Goal: Subscribe to service/newsletter

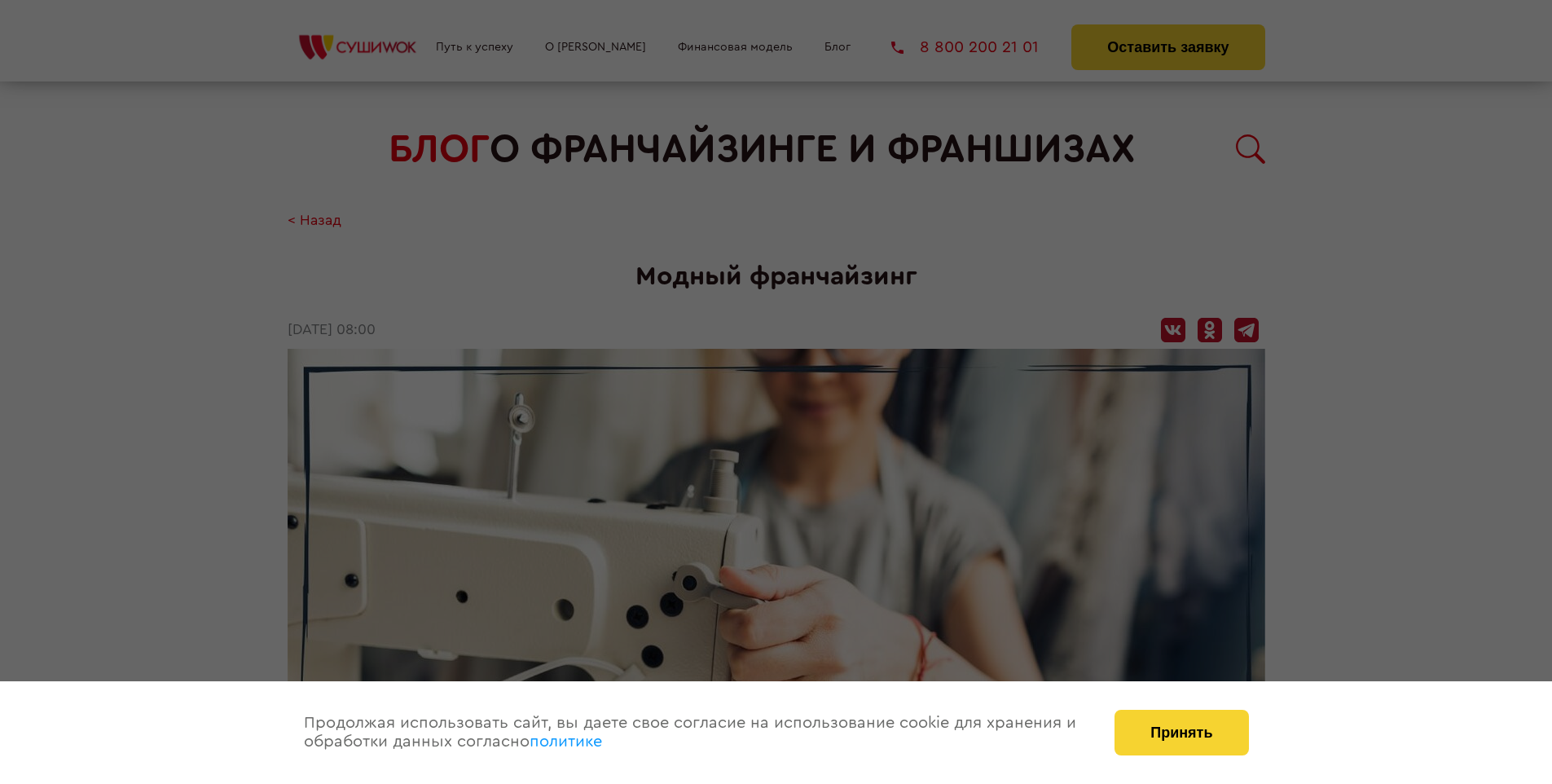
scroll to position [2394, 0]
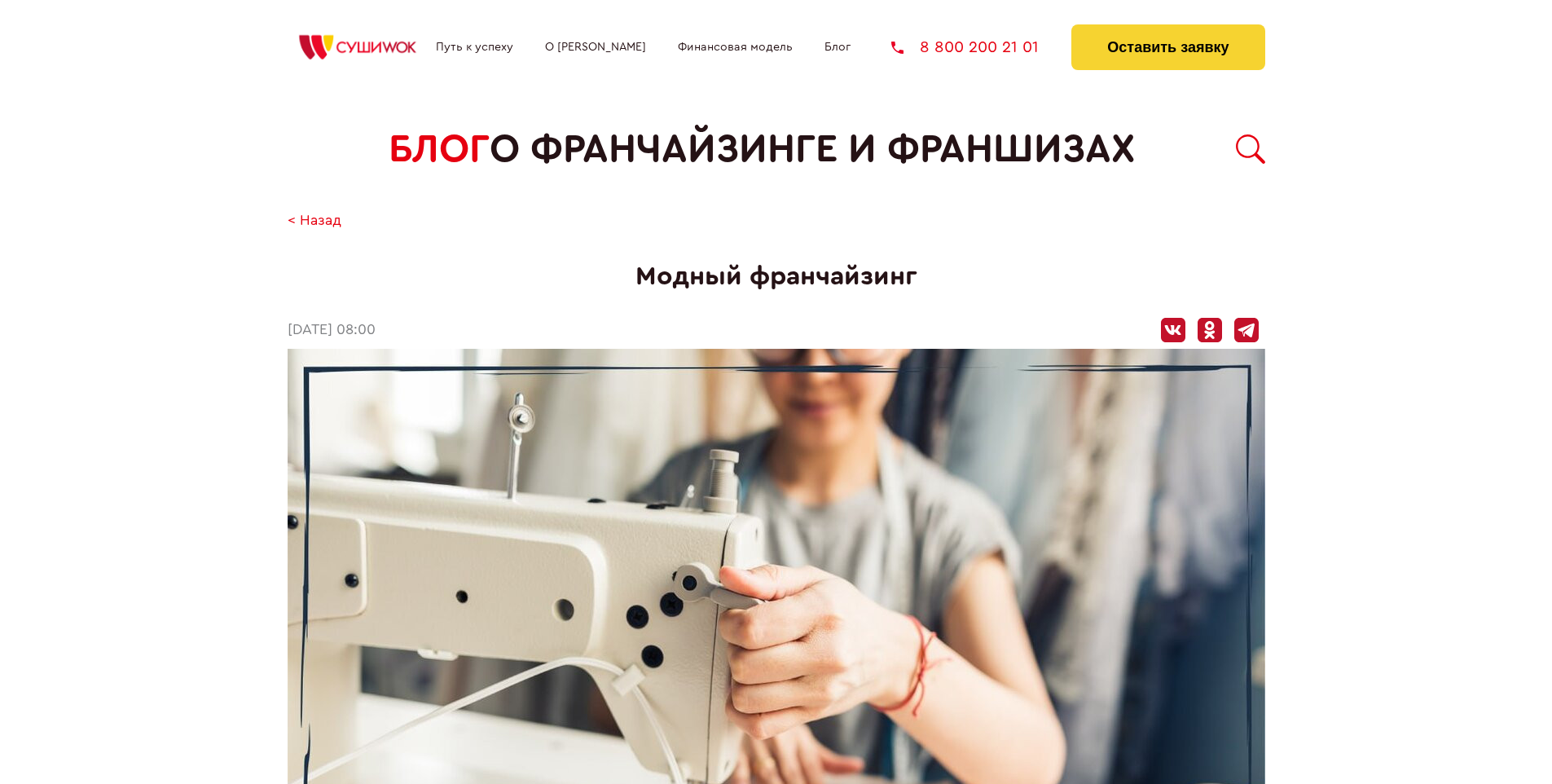
scroll to position [2394, 0]
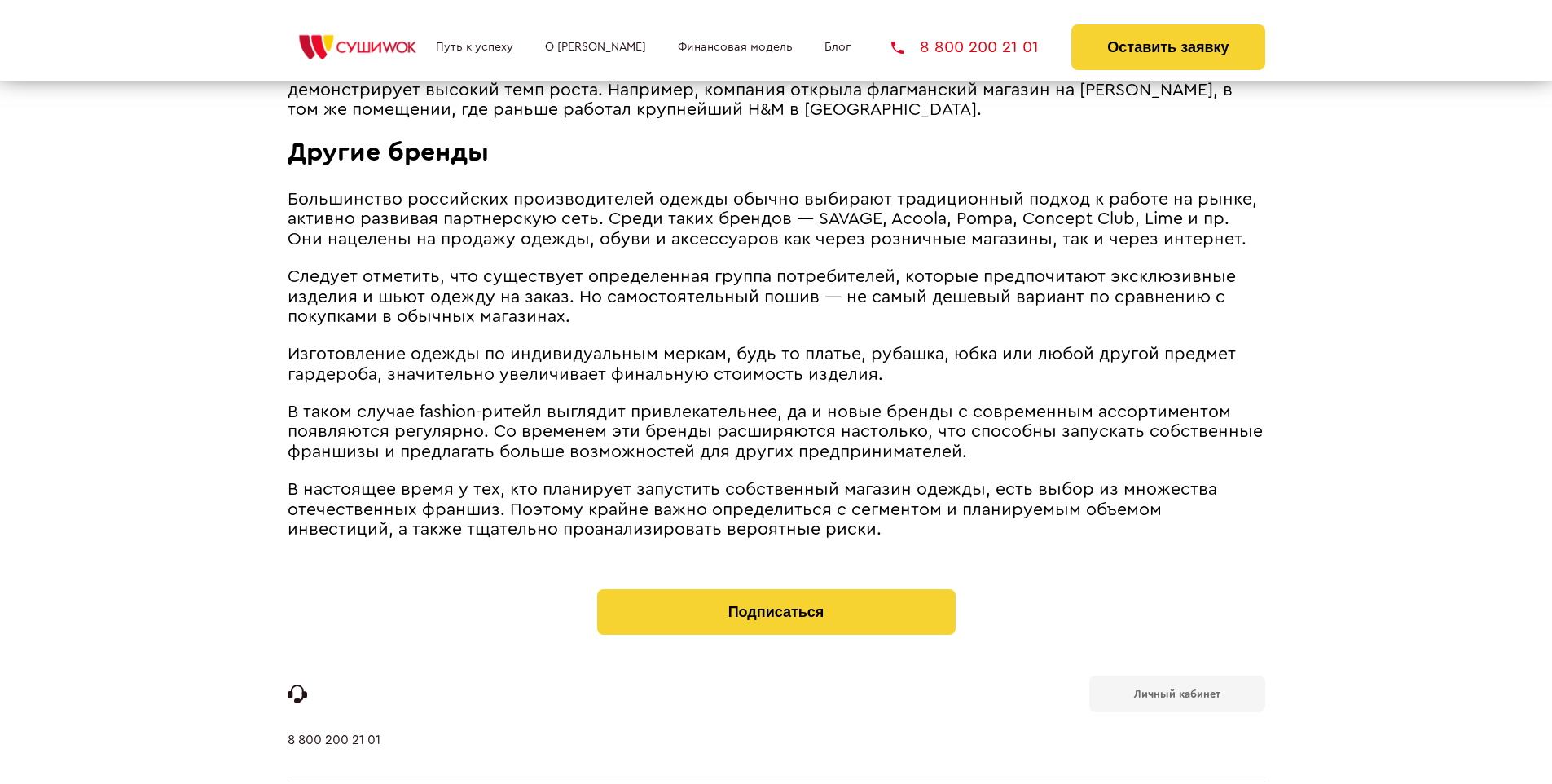
click at [1177, 689] on b "Личный кабинет" at bounding box center [1177, 693] width 86 height 11
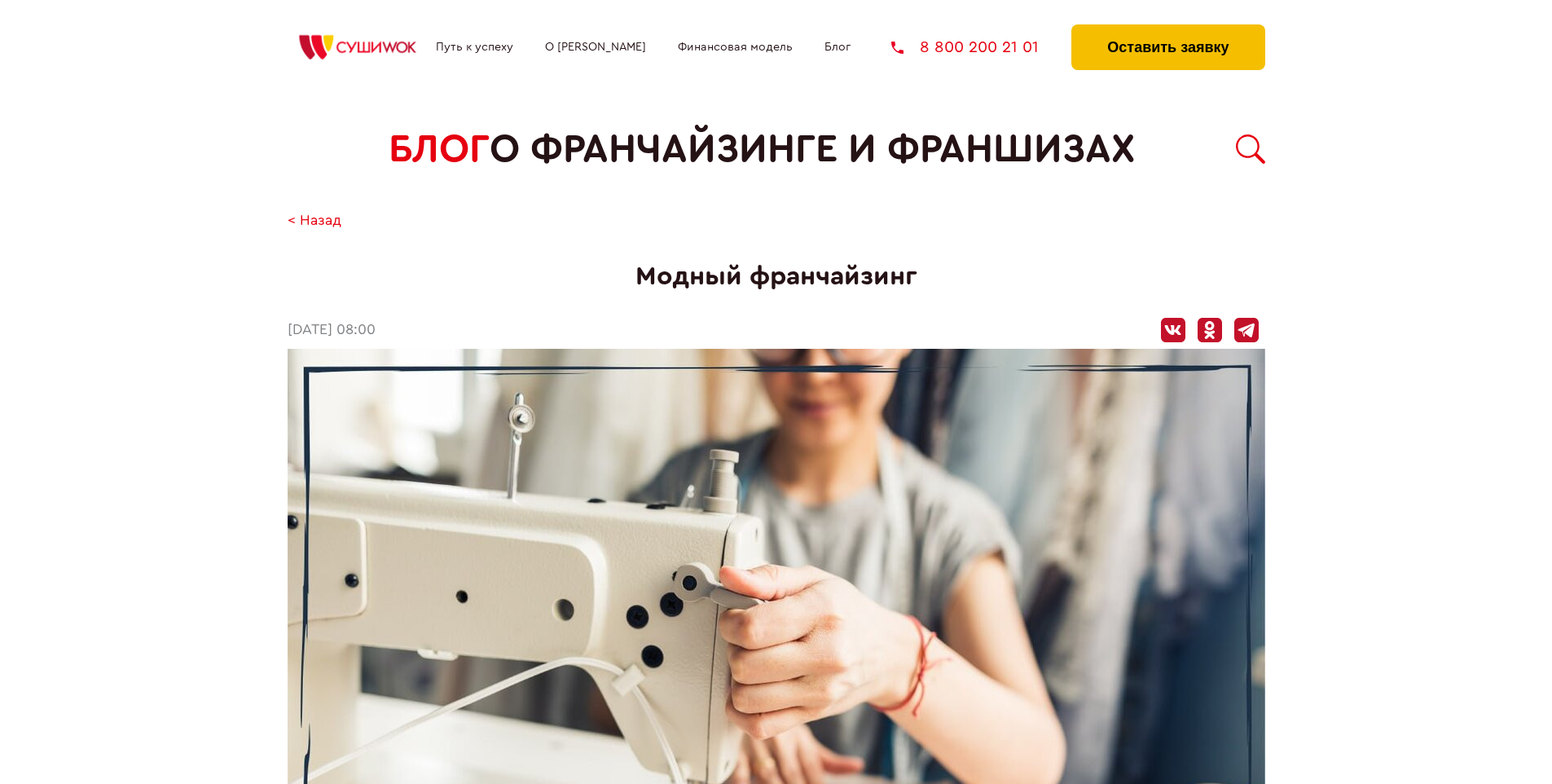
click at [1168, 29] on button "Оставить заявку" at bounding box center [1168, 47] width 193 height 46
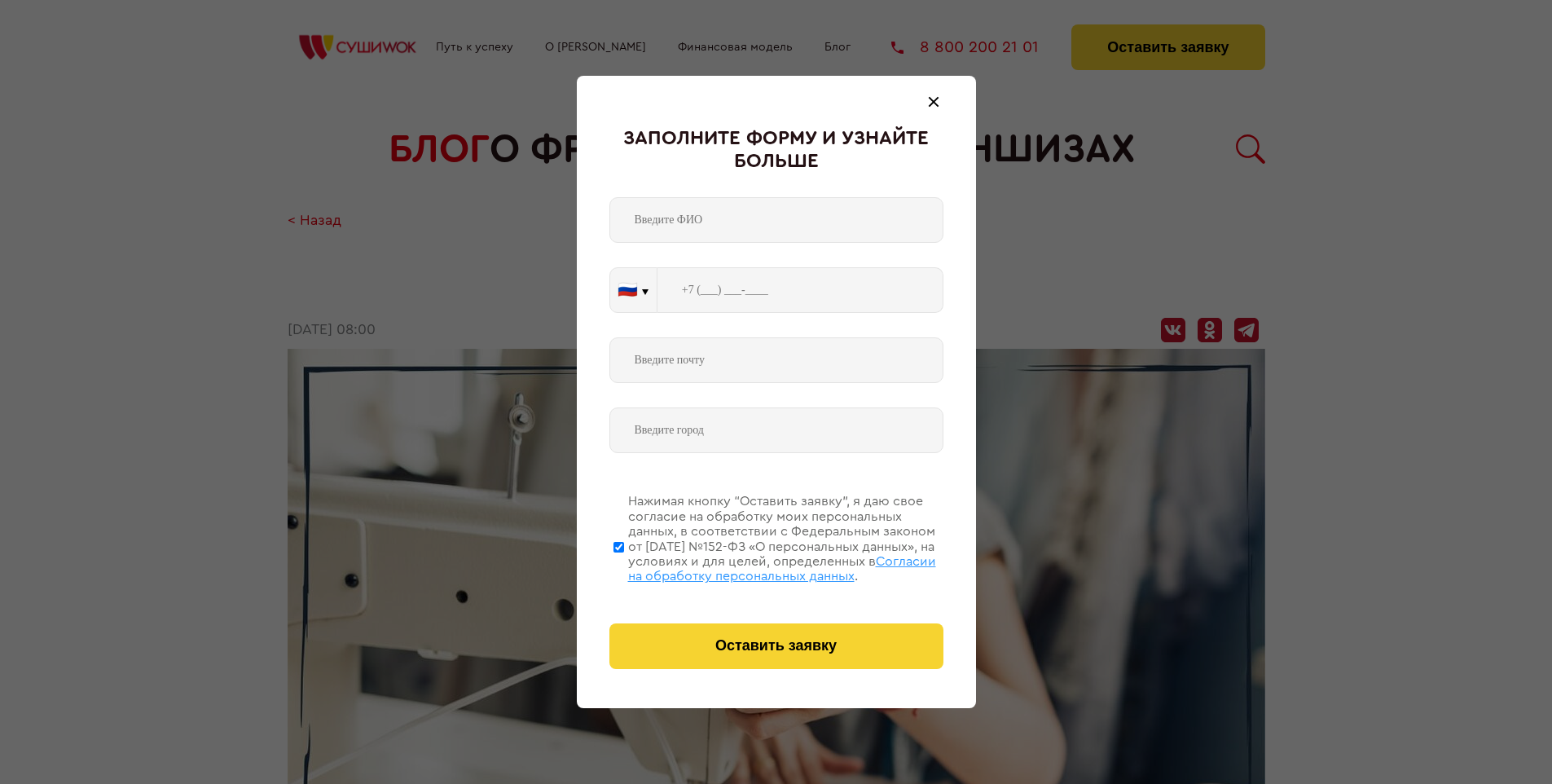
click at [756, 566] on span "Согласии на обработку персональных данных" at bounding box center [782, 569] width 308 height 28
click at [624, 566] on input "Нажимая кнопку “Оставить заявку”, я даю свое согласие на обработку моих персона…" at bounding box center [619, 547] width 11 height 131
checkbox input "false"
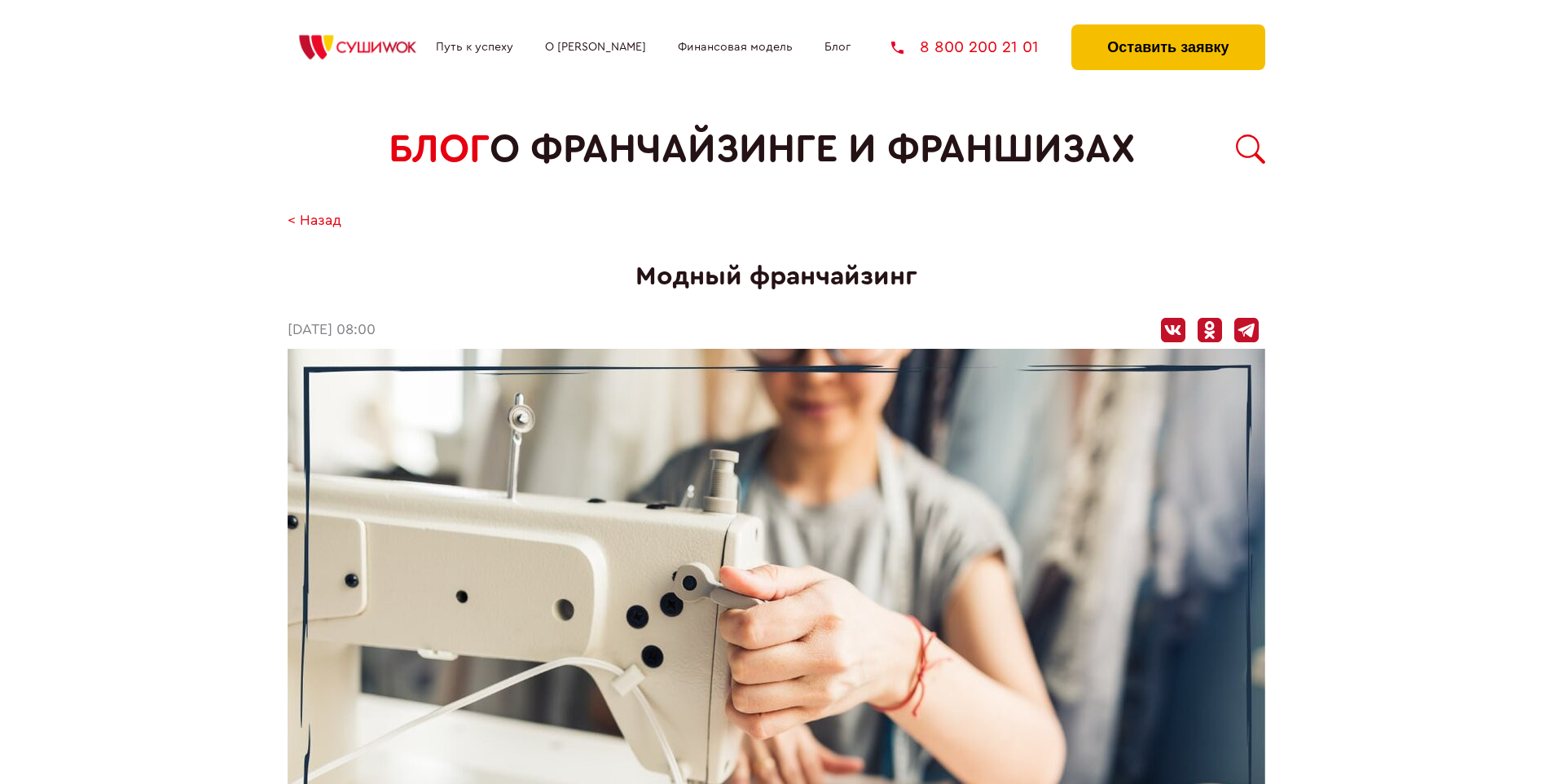
click at [1168, 29] on button "Оставить заявку" at bounding box center [1168, 47] width 193 height 46
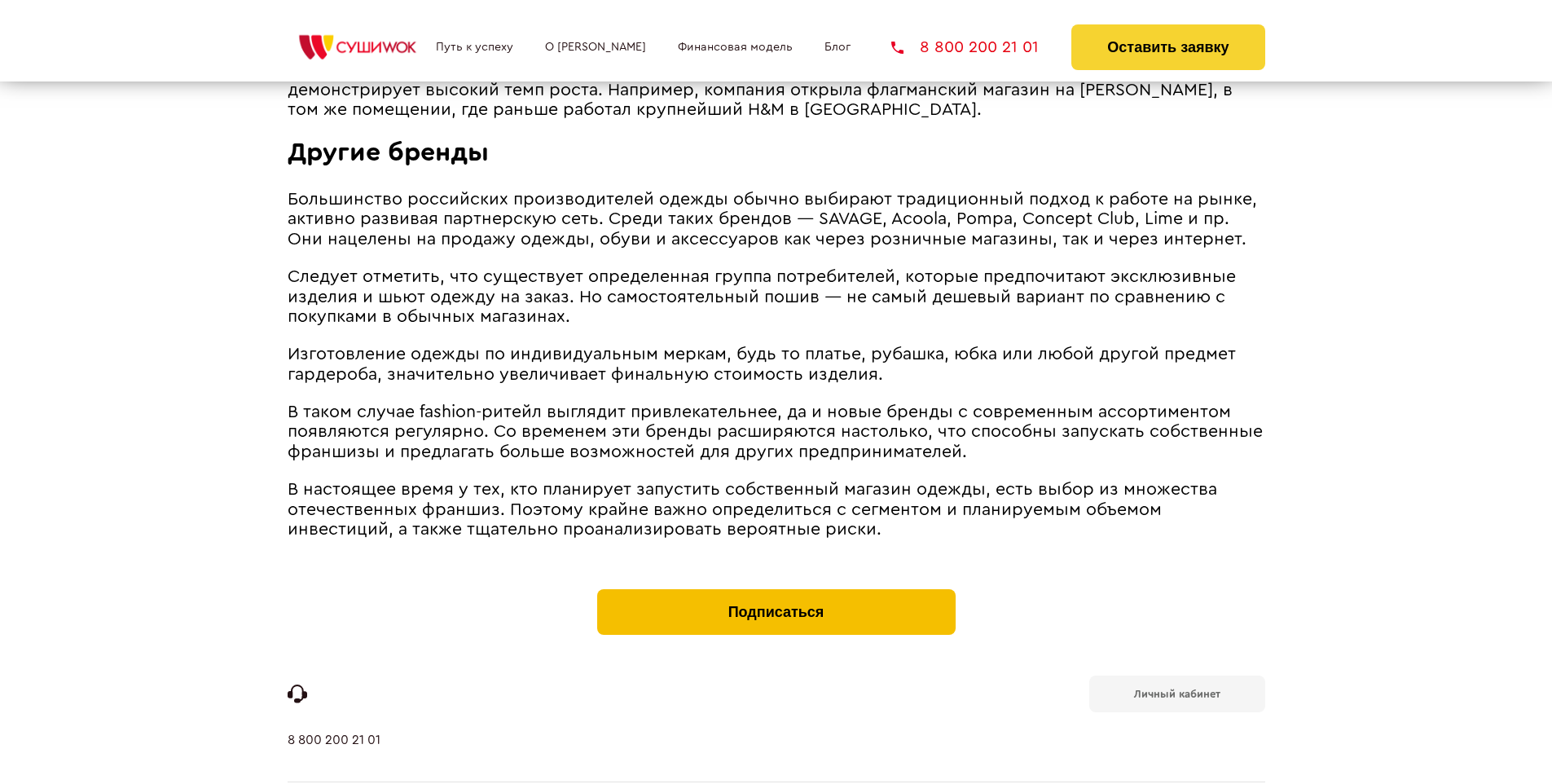
click at [776, 589] on button "Подписаться" at bounding box center [776, 612] width 358 height 46
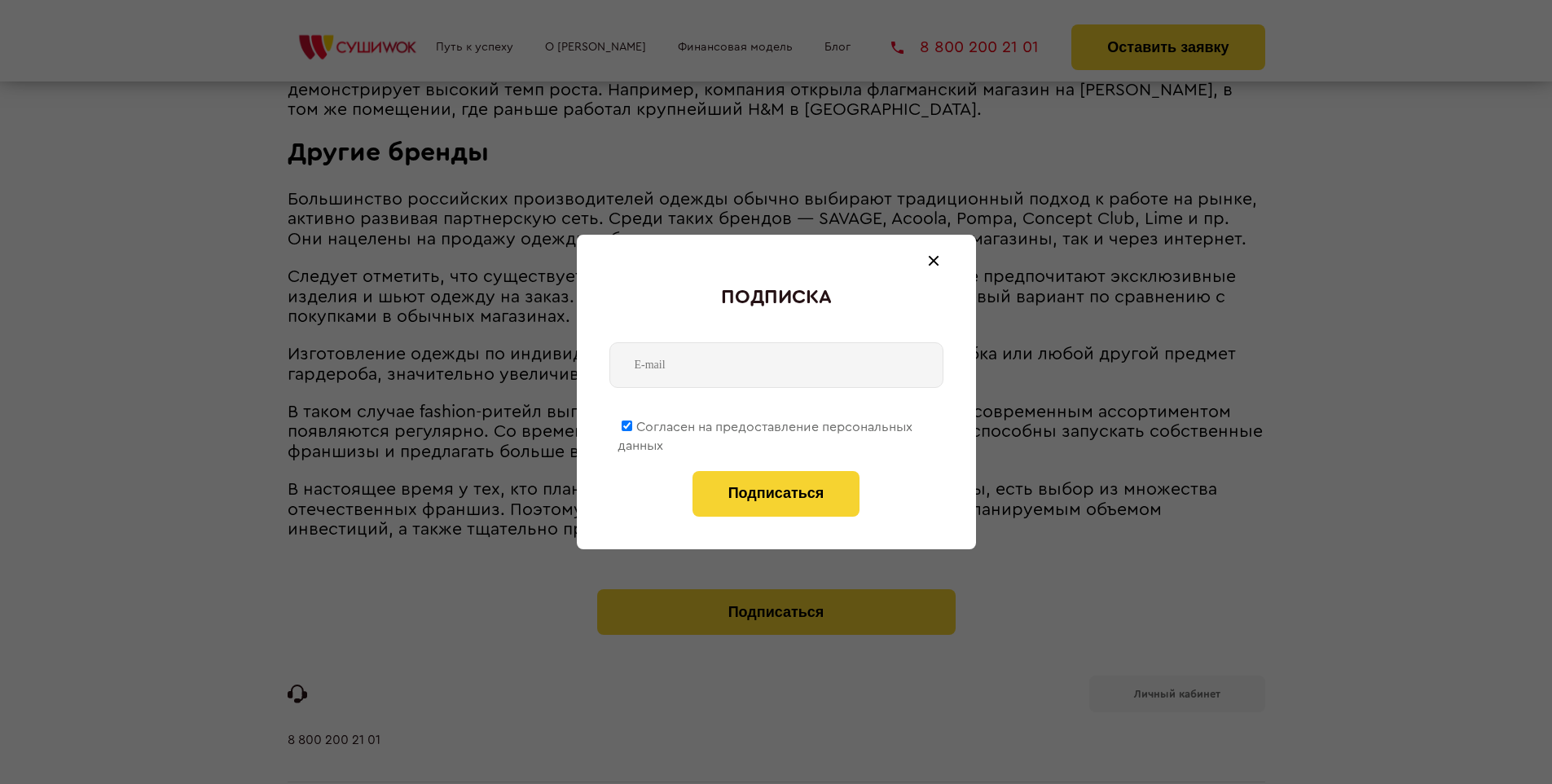
click at [766, 423] on span "Согласен на предоставление персональных данных" at bounding box center [765, 436] width 295 height 32
click at [632, 423] on input "Согласен на предоставление персональных данных" at bounding box center [627, 425] width 11 height 11
checkbox input "false"
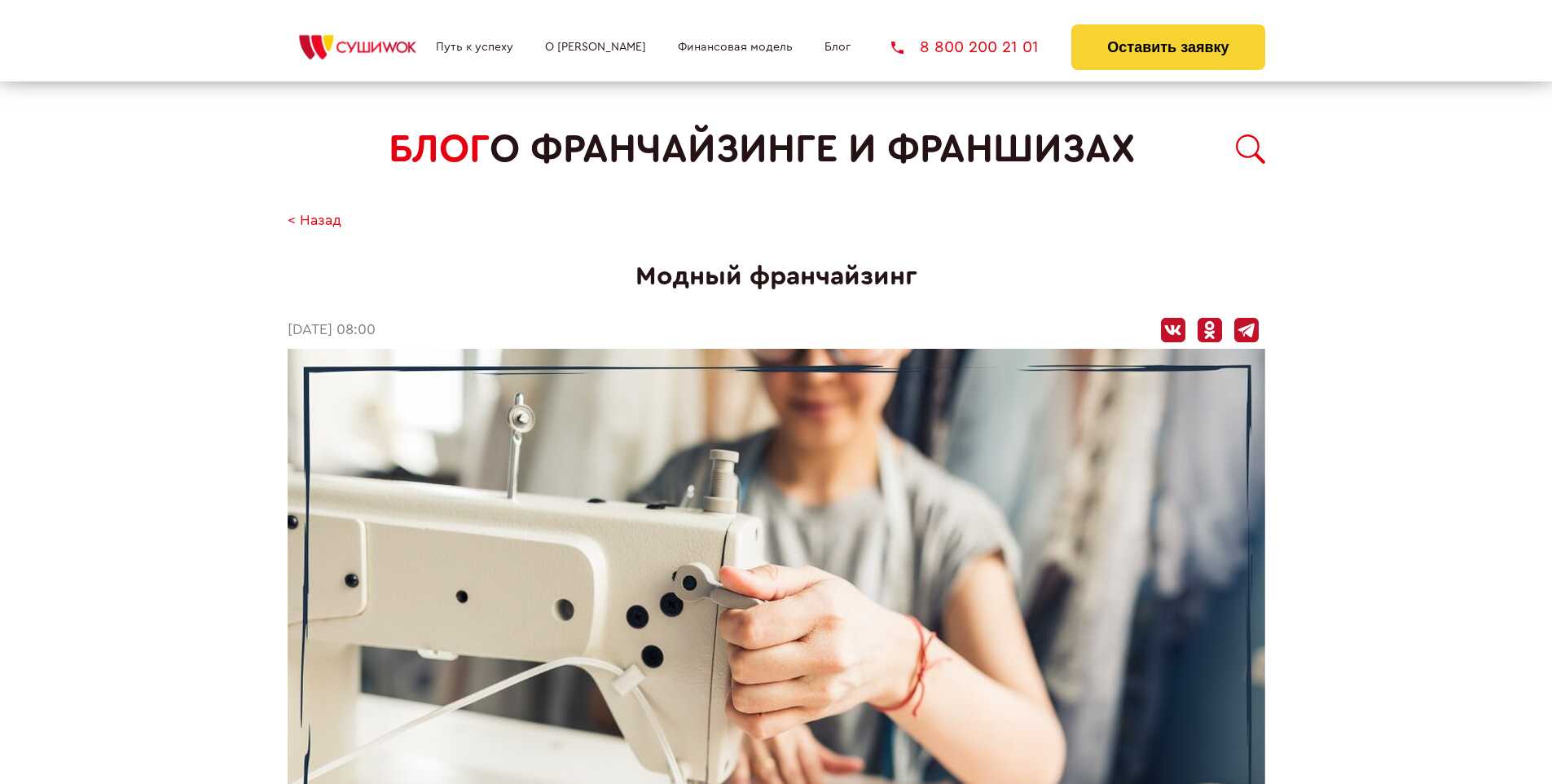
scroll to position [2394, 0]
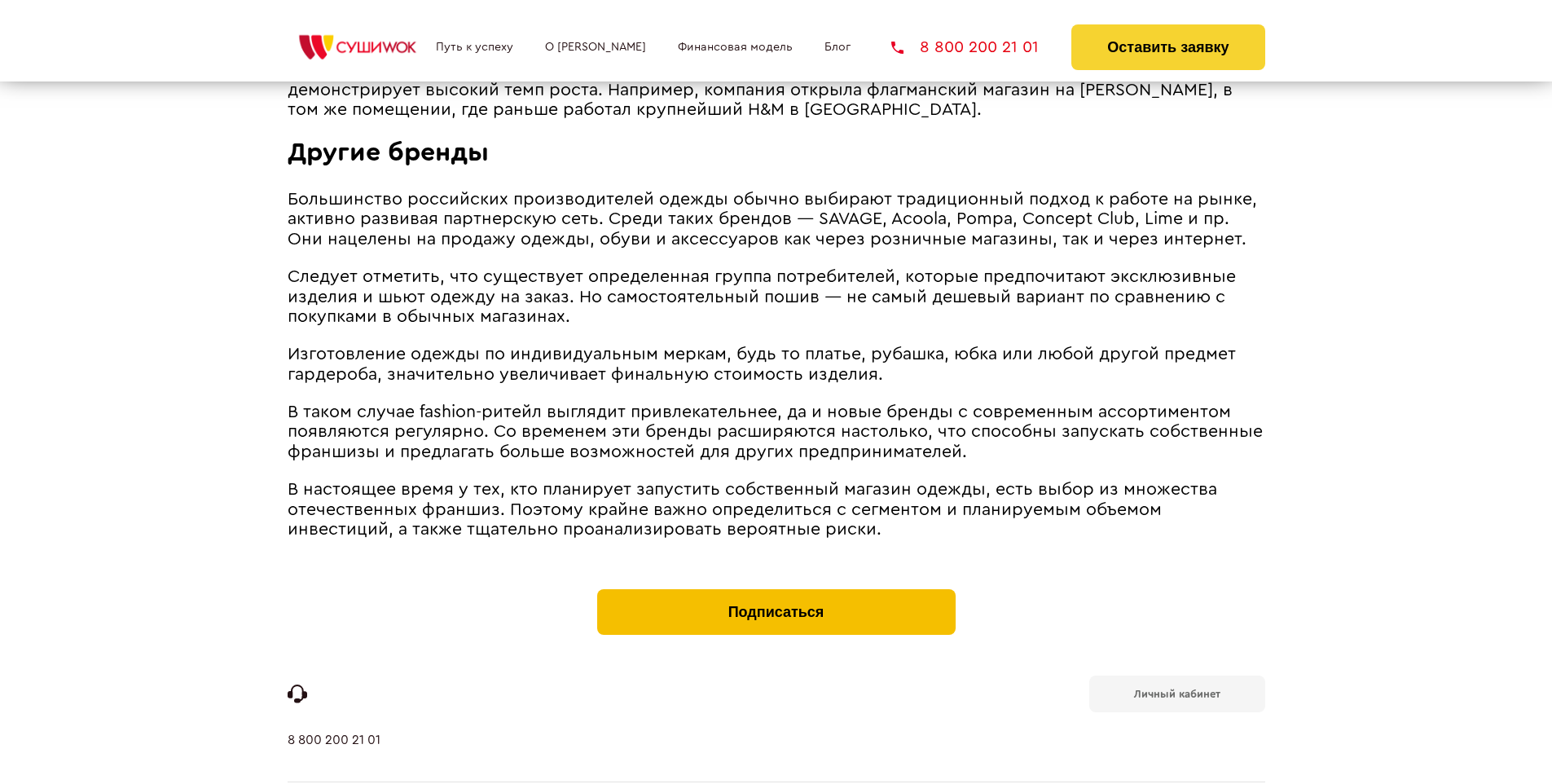
click at [776, 589] on button "Подписаться" at bounding box center [776, 612] width 358 height 46
